Goal: Information Seeking & Learning: Learn about a topic

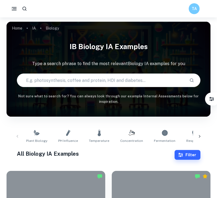
scroll to position [412, 0]
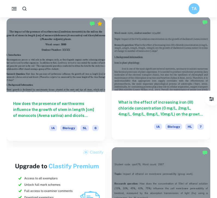
click at [167, 48] on div at bounding box center [161, 54] width 99 height 74
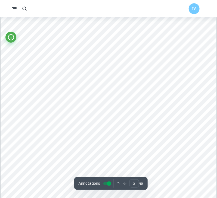
scroll to position [688, 0]
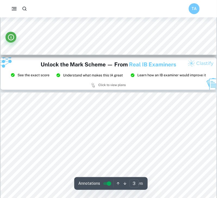
type input "2"
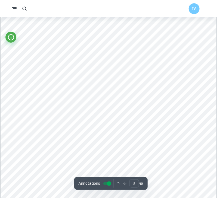
scroll to position [431, 0]
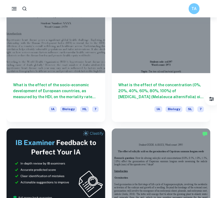
scroll to position [177, 0]
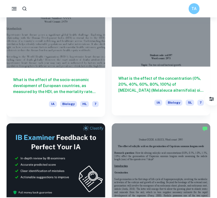
click at [150, 45] on div at bounding box center [161, 30] width 99 height 74
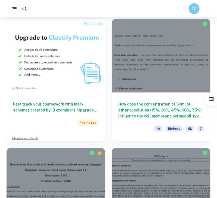
scroll to position [537, 0]
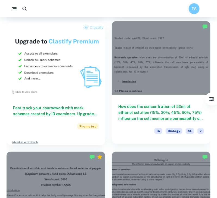
click at [183, 36] on div at bounding box center [161, 58] width 99 height 74
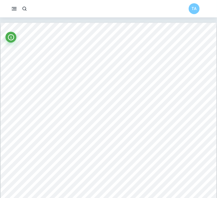
click at [88, 15] on div "TA" at bounding box center [108, 8] width 217 height 17
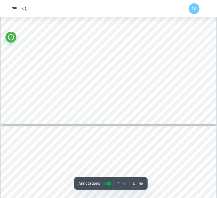
scroll to position [1799, 0]
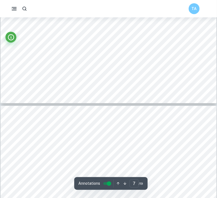
type input "6"
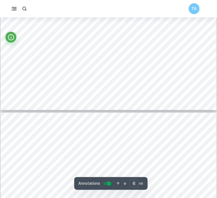
scroll to position [1813, 0]
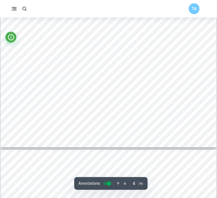
scroll to position [1179, 0]
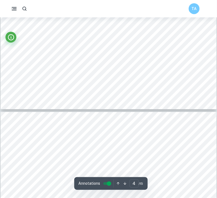
type input "5"
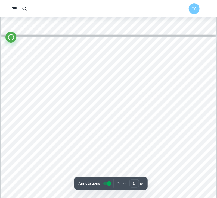
scroll to position [1292, 0]
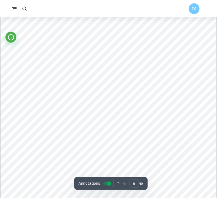
scroll to position [2663, 0]
